Goal: Browse casually: Explore the website without a specific task or goal

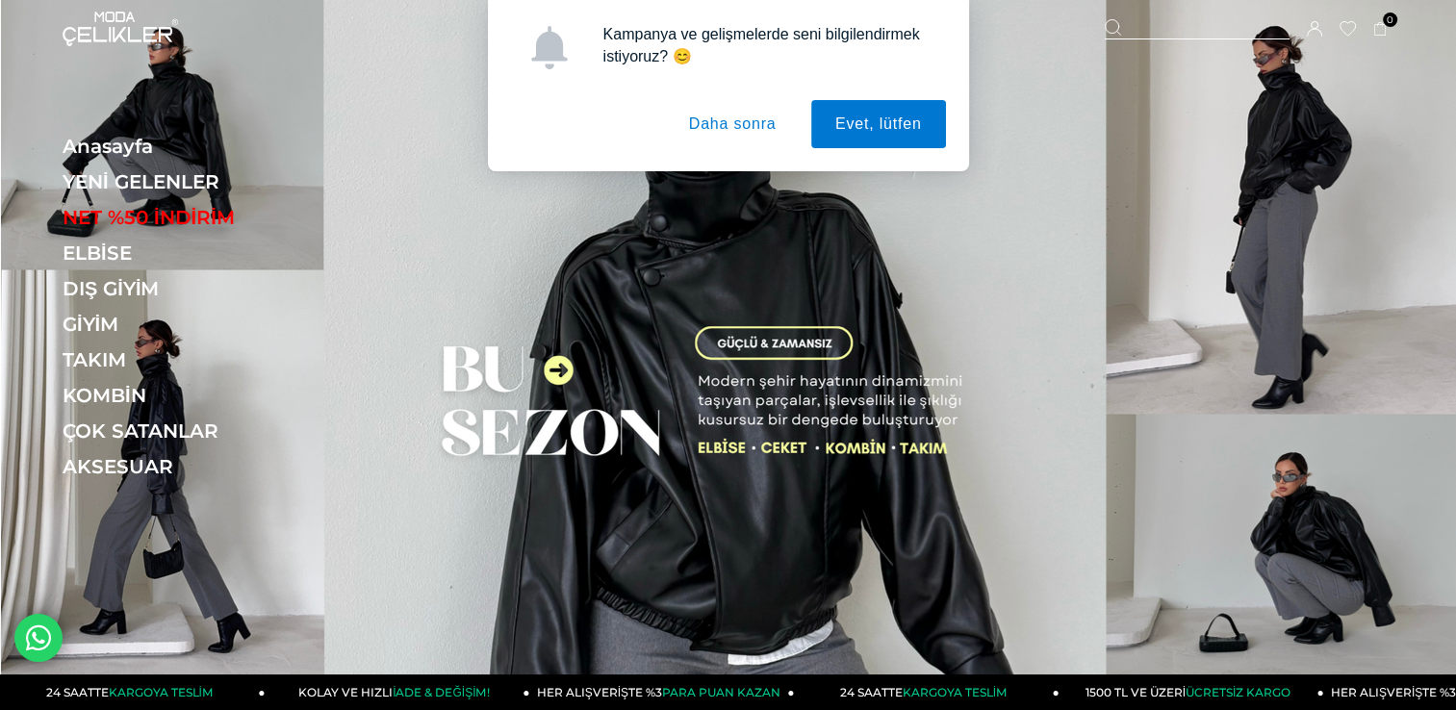
click at [720, 115] on button "Daha sonra" at bounding box center [733, 124] width 136 height 48
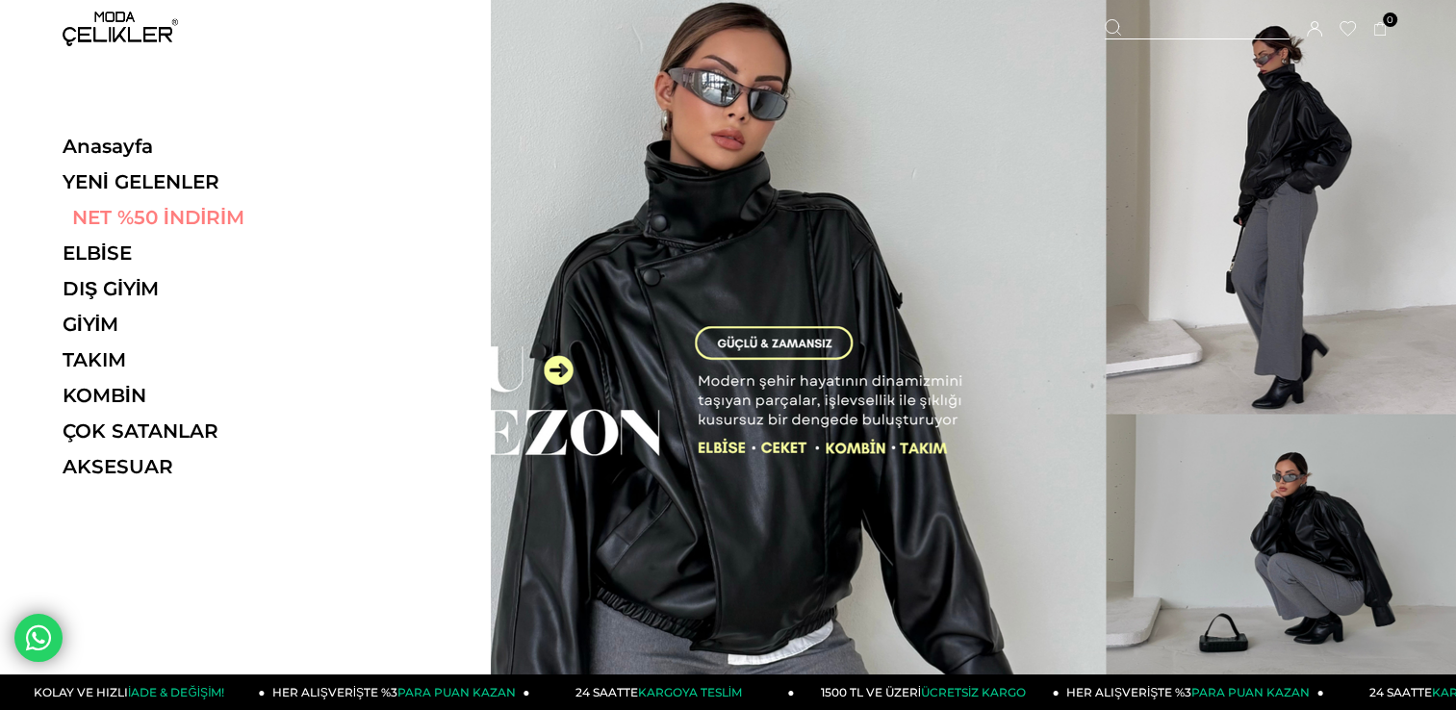
click at [139, 222] on link "NET %50 İNDİRİM" at bounding box center [195, 217] width 265 height 23
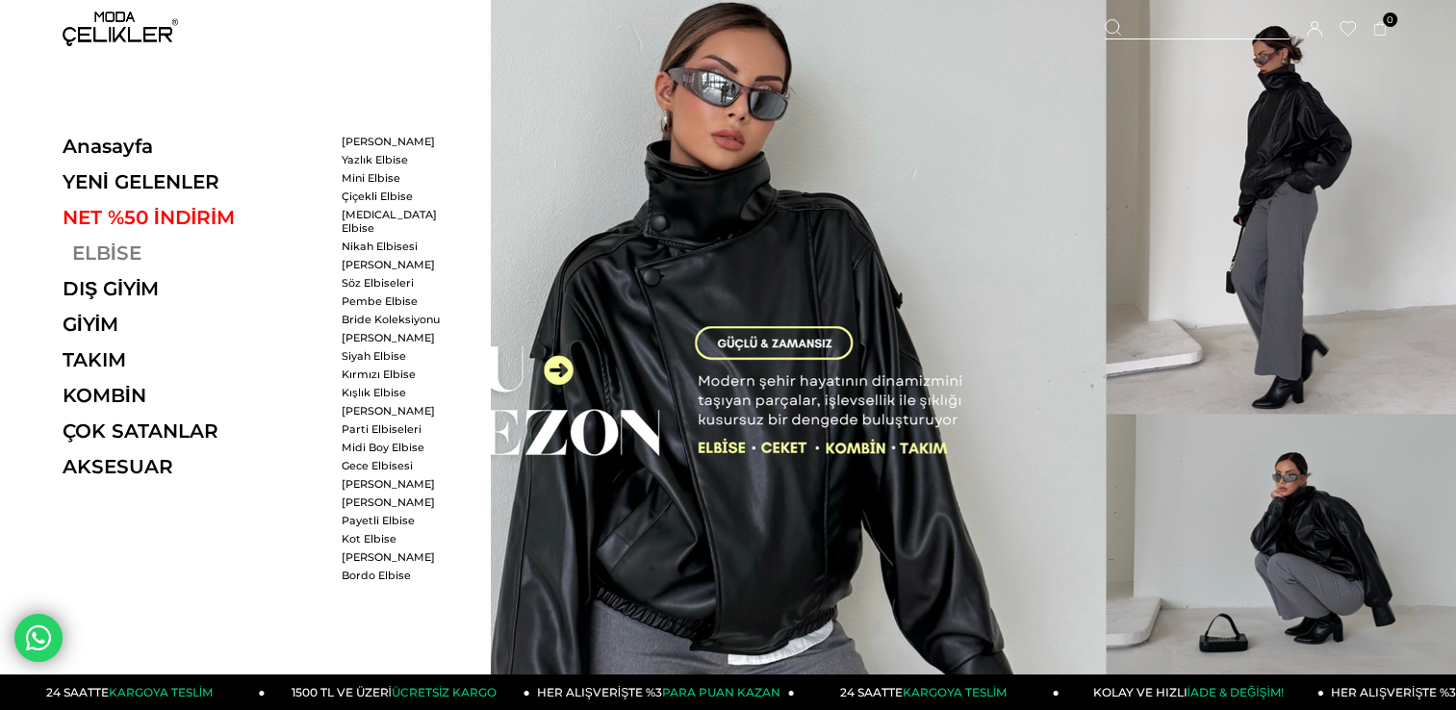
click at [112, 255] on link "ELBİSE" at bounding box center [195, 252] width 265 height 23
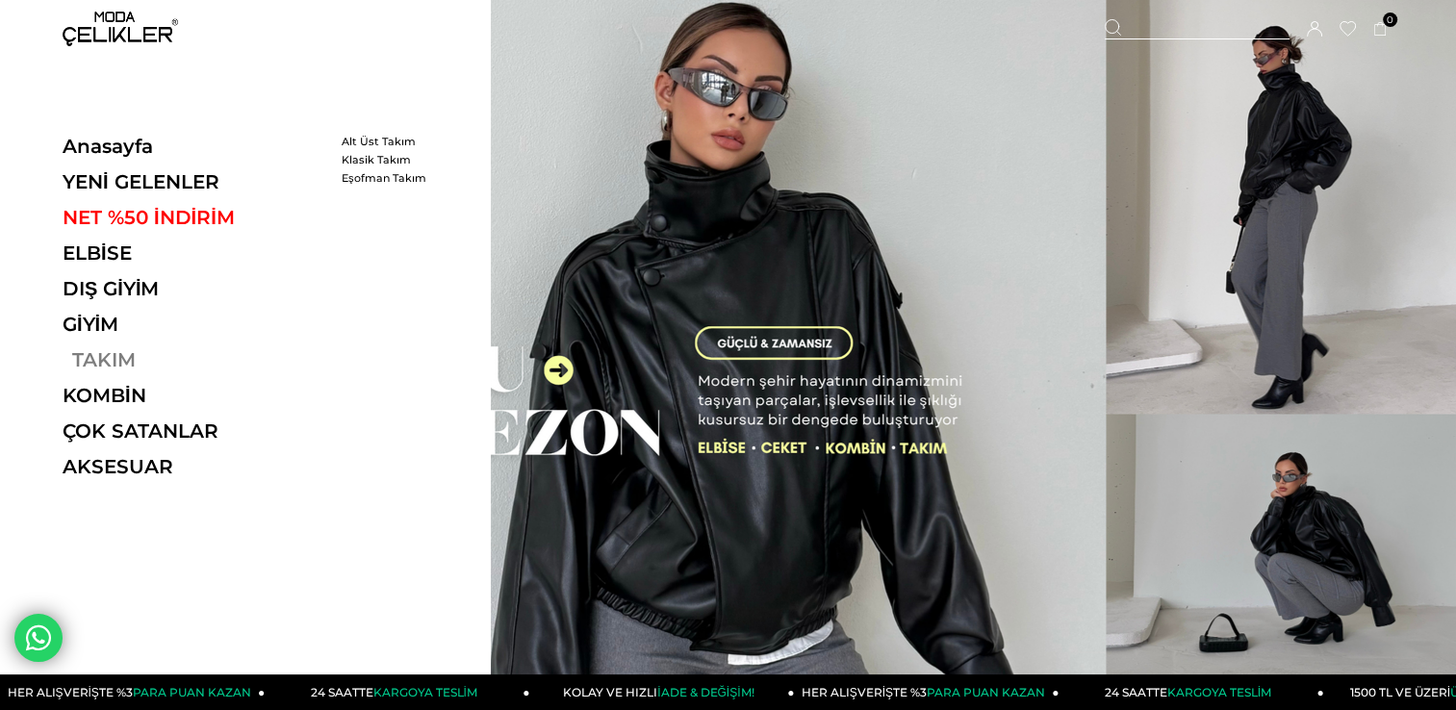
click at [106, 356] on link "TAKIM" at bounding box center [195, 359] width 265 height 23
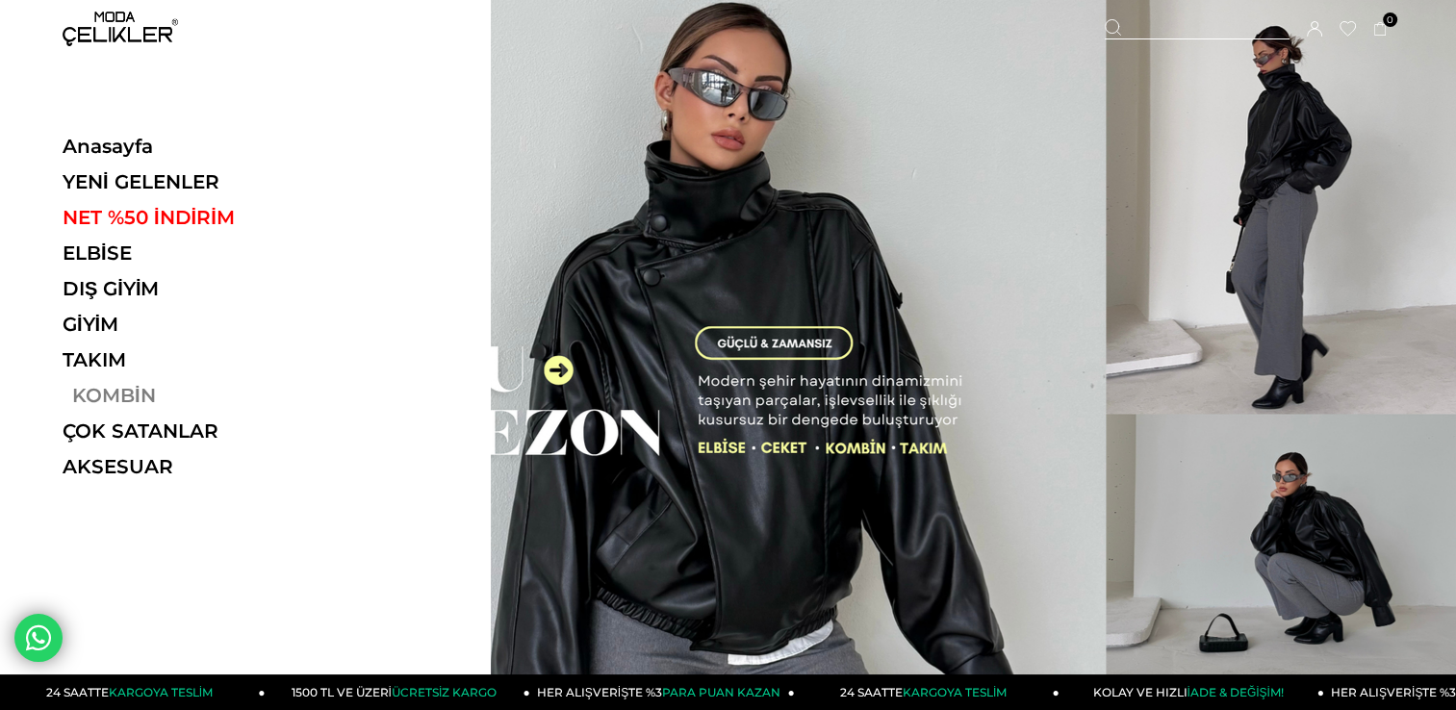
click at [104, 394] on link "KOMBİN" at bounding box center [195, 395] width 265 height 23
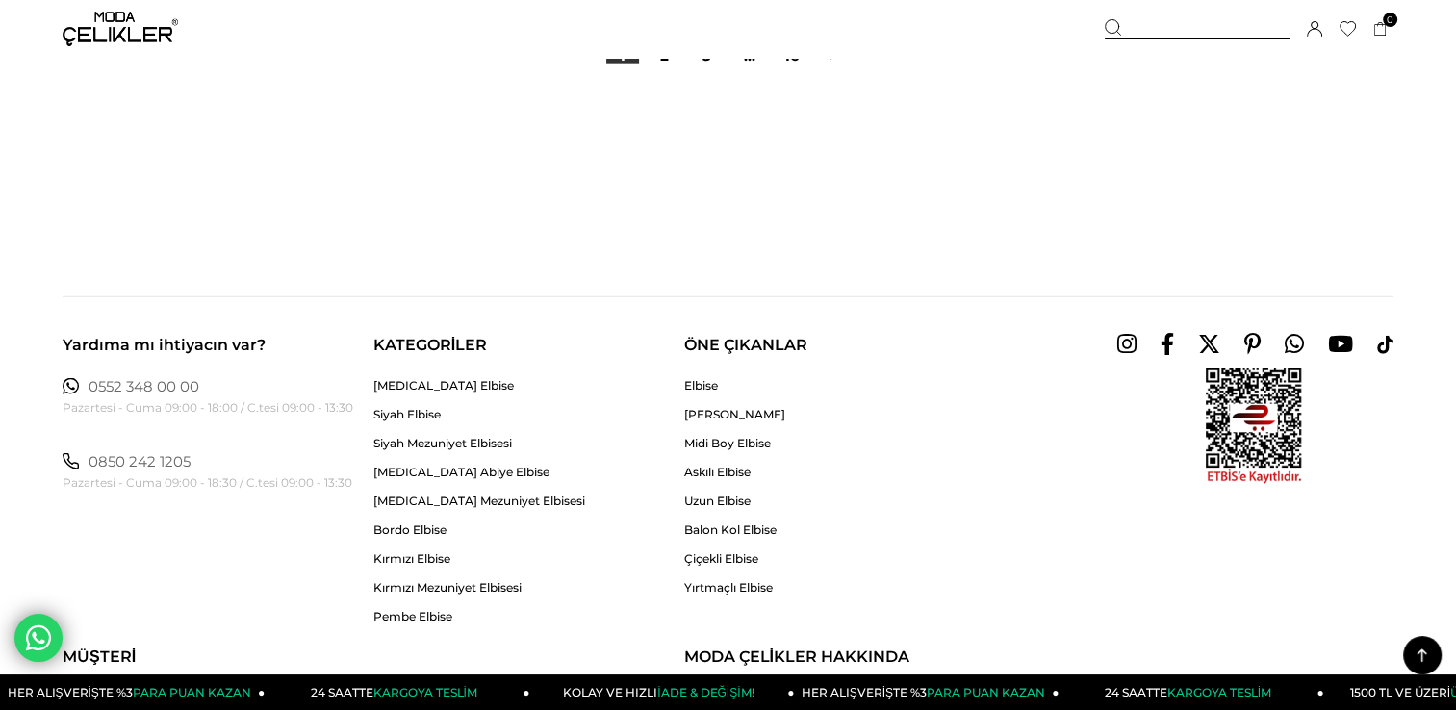
scroll to position [12238, 0]
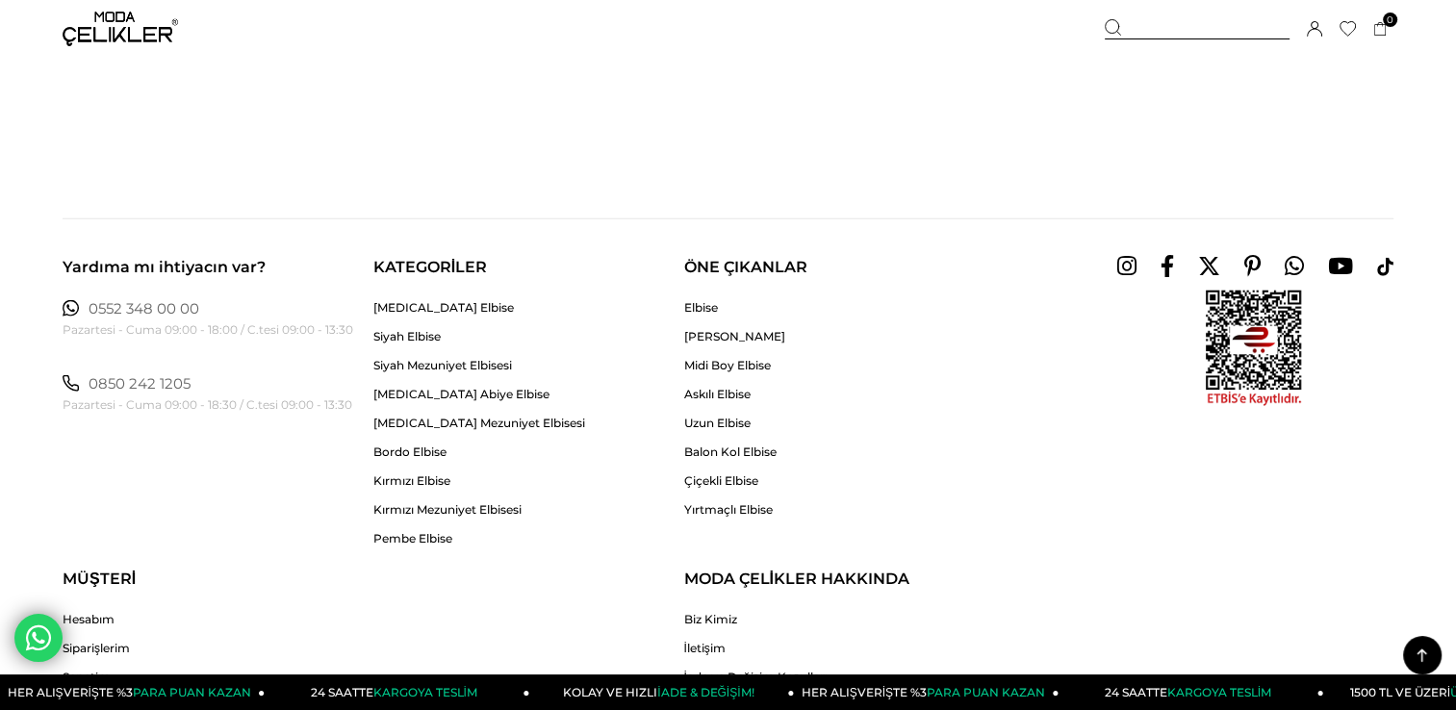
click at [81, 175] on div "Yardıma mı ihtiyacın var? 0552 348 00 00 Pazartesi - Cuma 09:00 - 18:00 / C.tes…" at bounding box center [728, 497] width 1456 height 1021
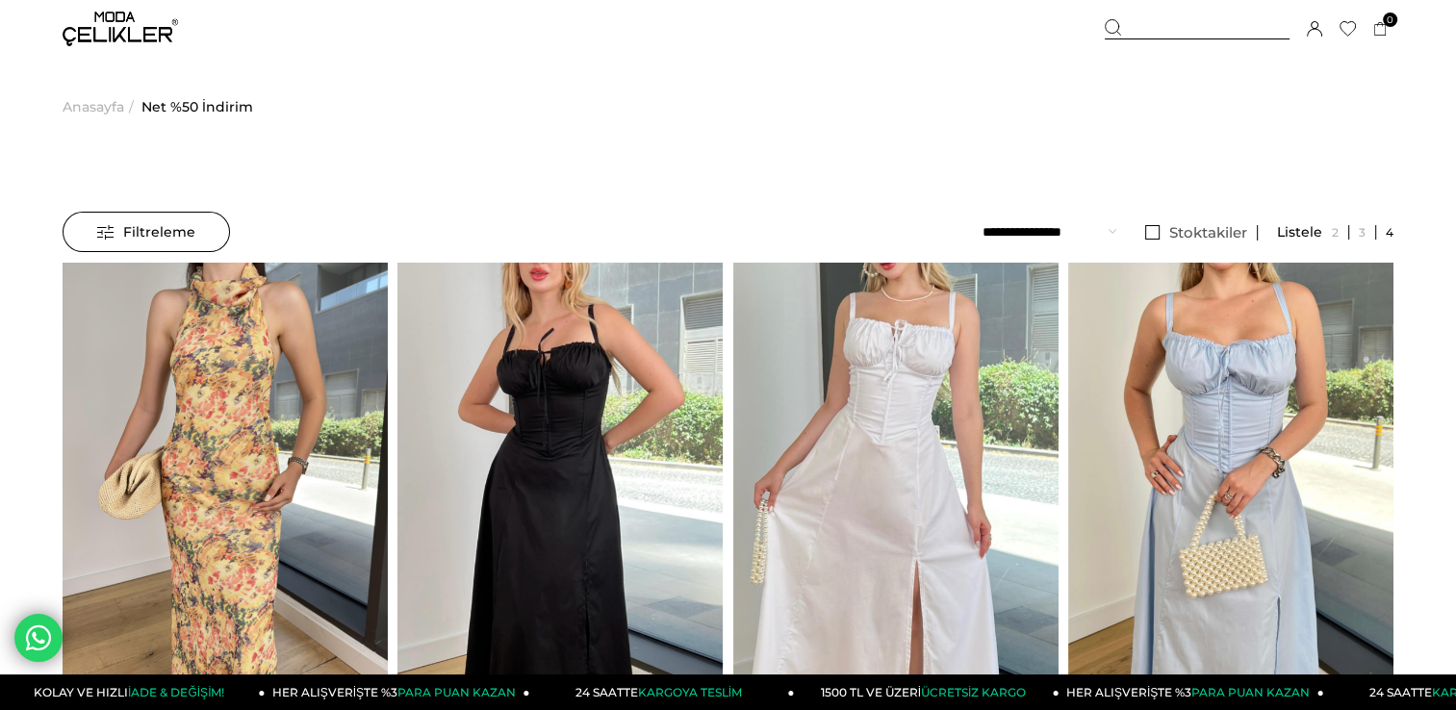
scroll to position [0, 0]
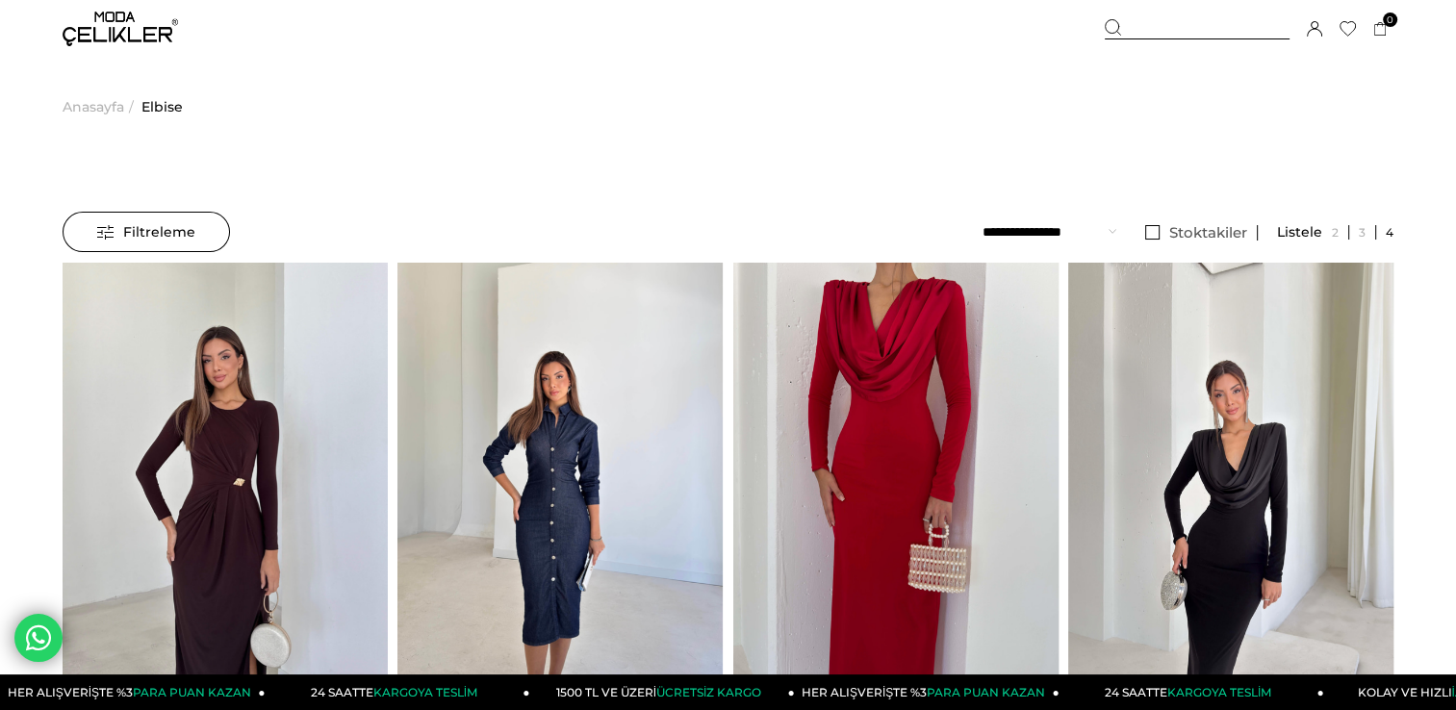
click at [368, 229] on div "Filtreleme Filtreleme Sıralama Filtreleme Stoktakiler Kategoriler Elbise Elbise…" at bounding box center [728, 232] width 1331 height 41
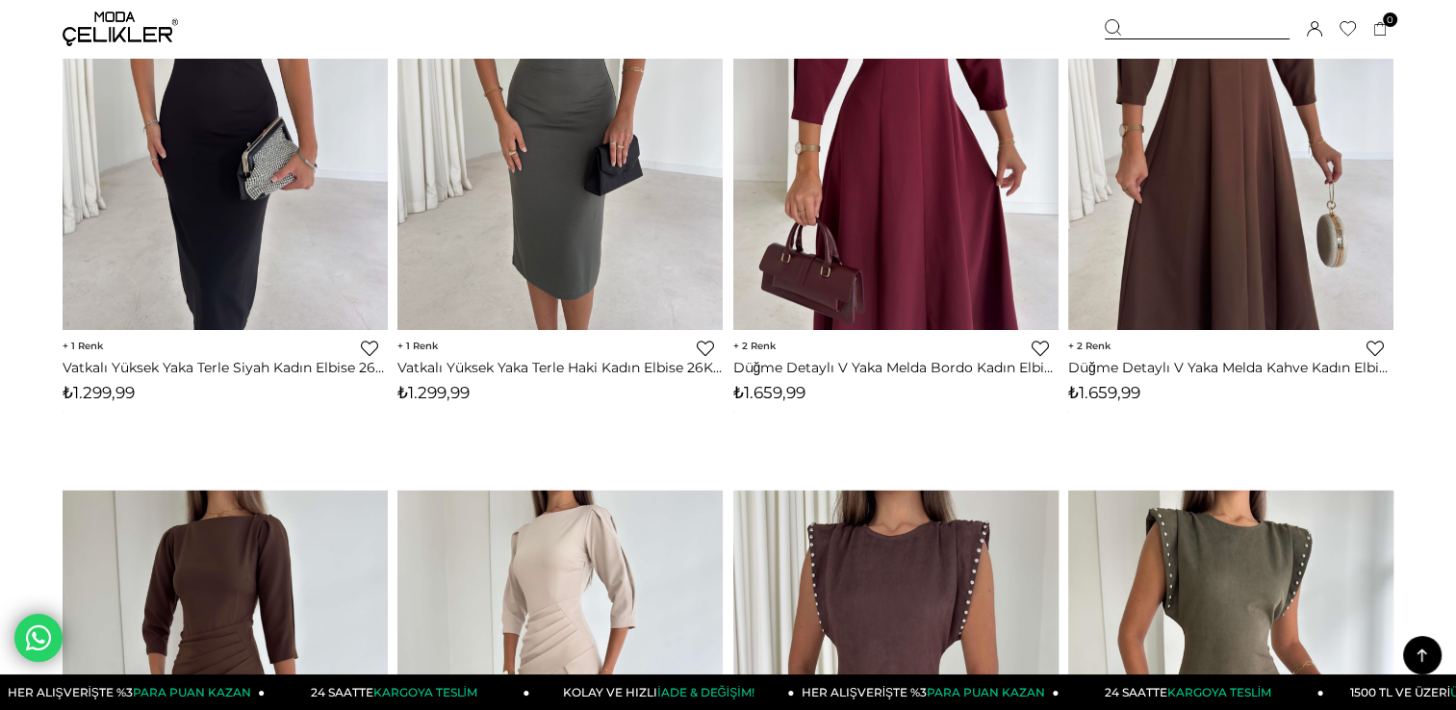
scroll to position [5542, 0]
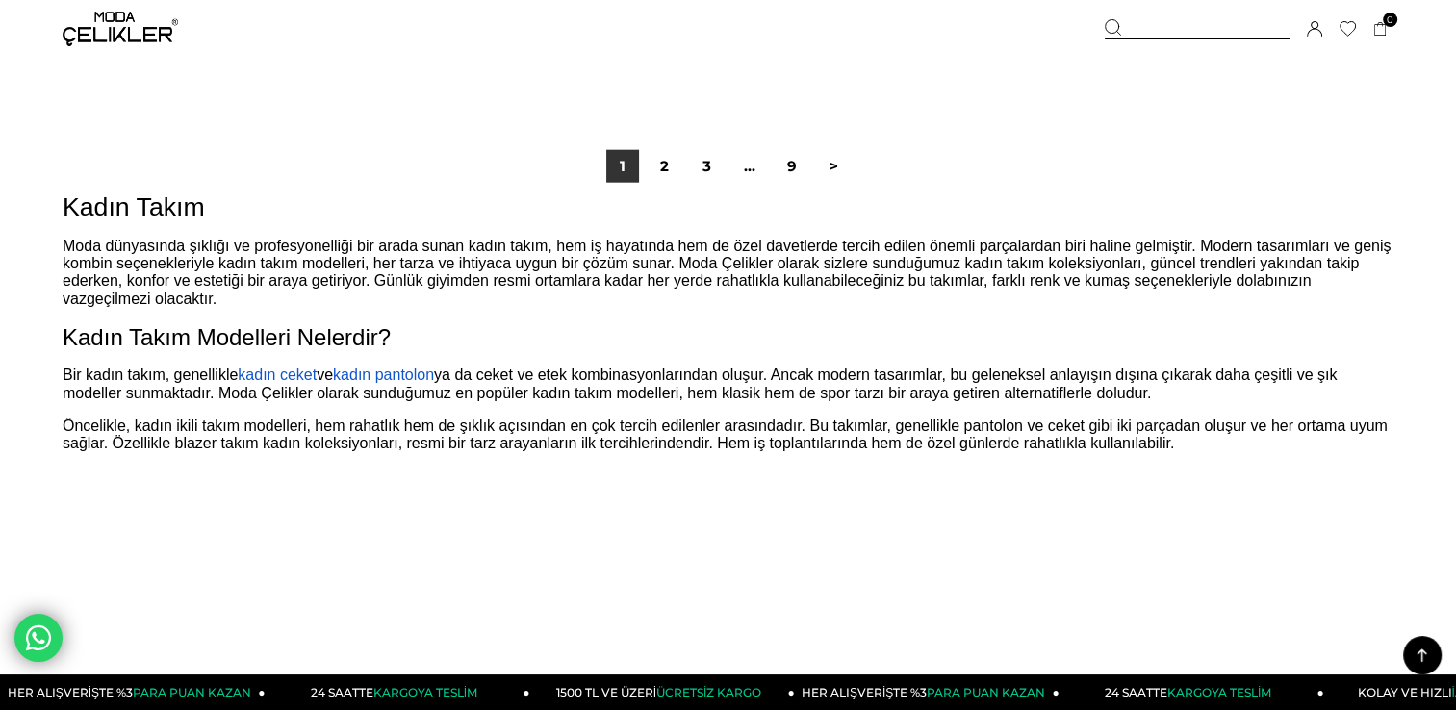
scroll to position [12154, 0]
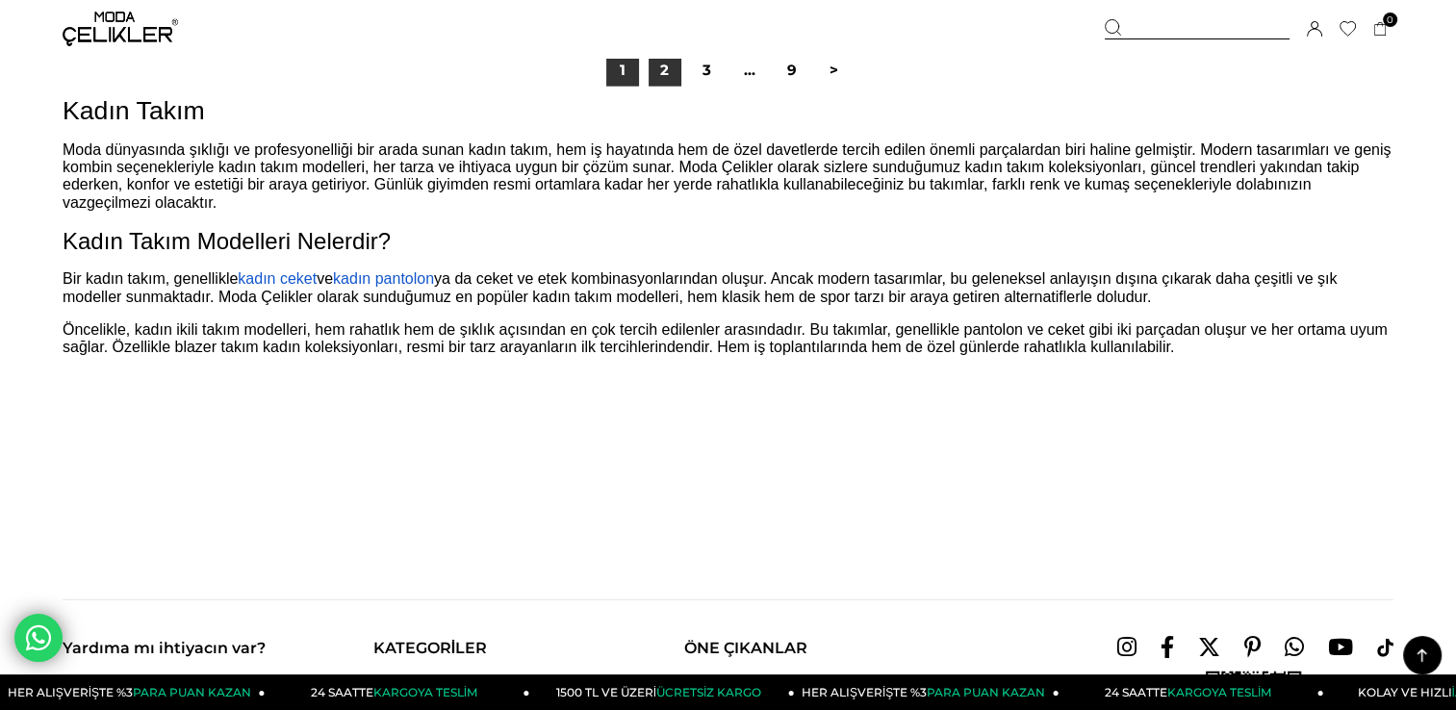
click at [667, 75] on link "2" at bounding box center [664, 70] width 33 height 33
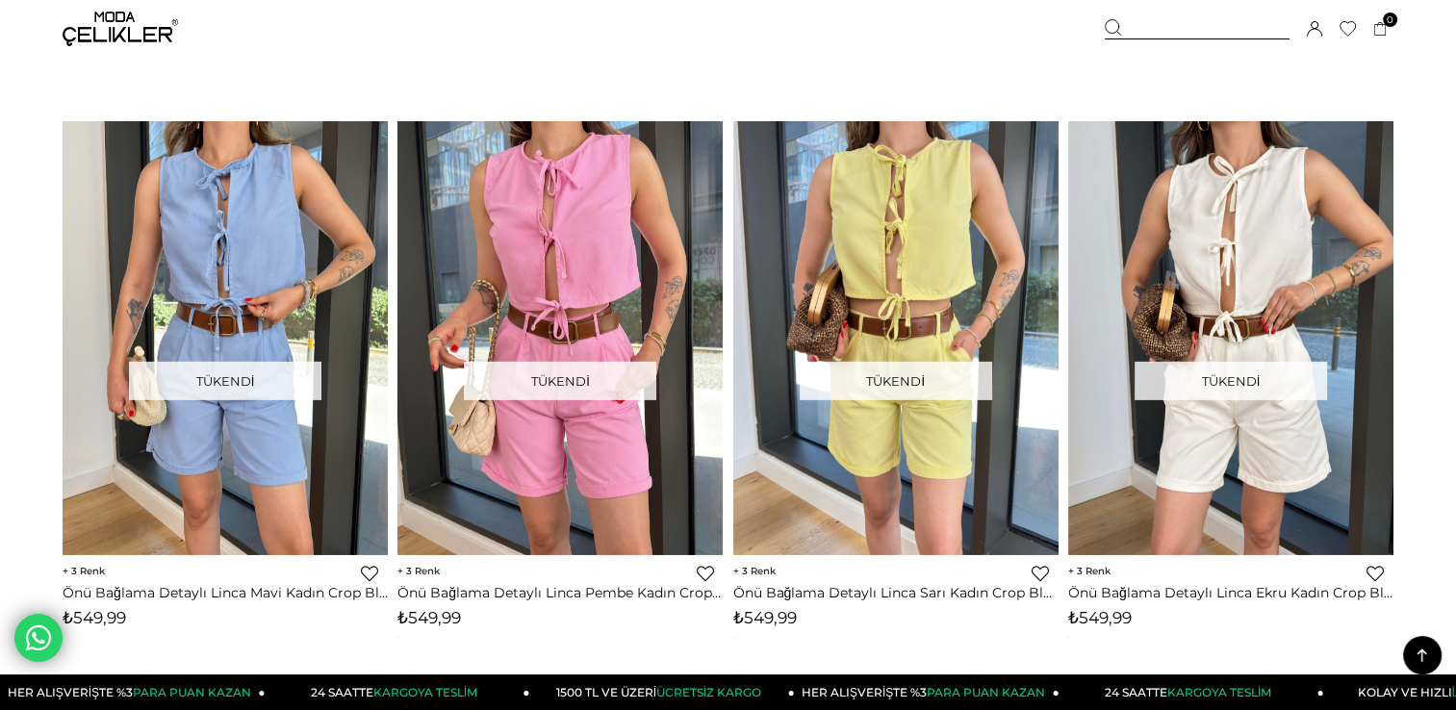
scroll to position [6081, 0]
